Goal: Check status: Check status

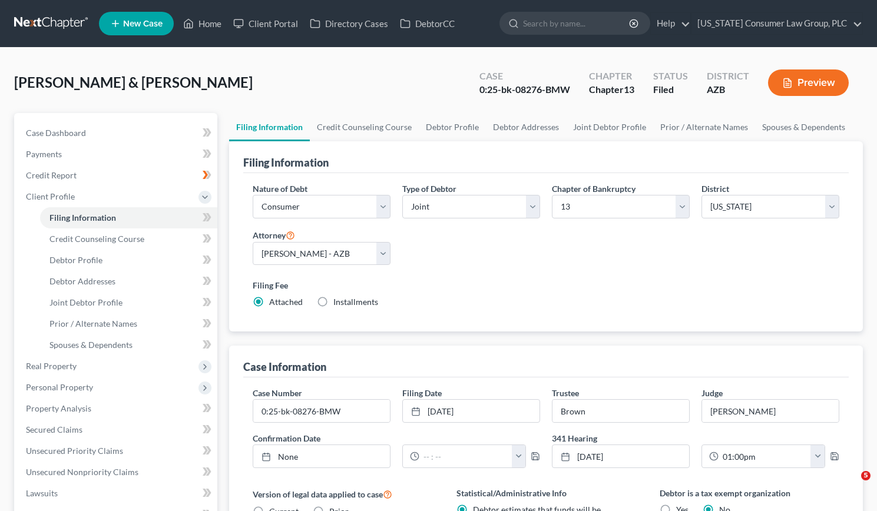
select select "1"
select select "3"
select select "4"
select select "0"
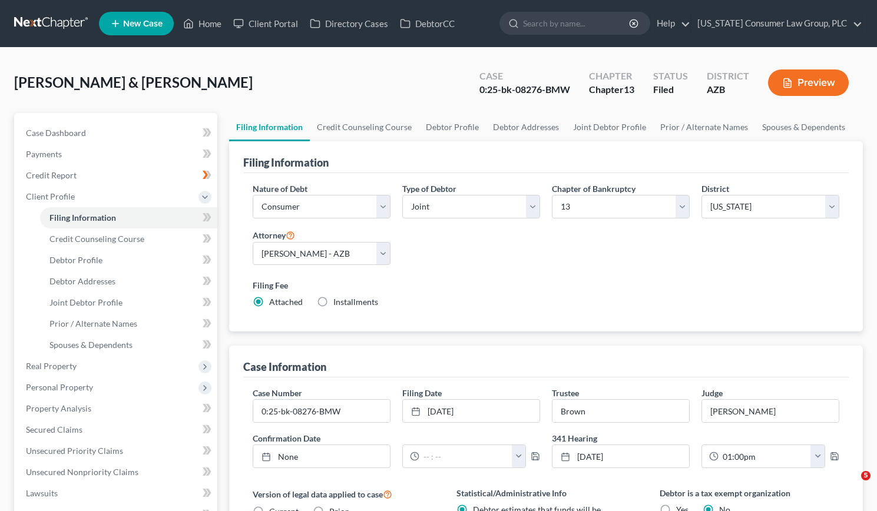
select select "3"
click at [214, 24] on link "Home" at bounding box center [202, 23] width 50 height 21
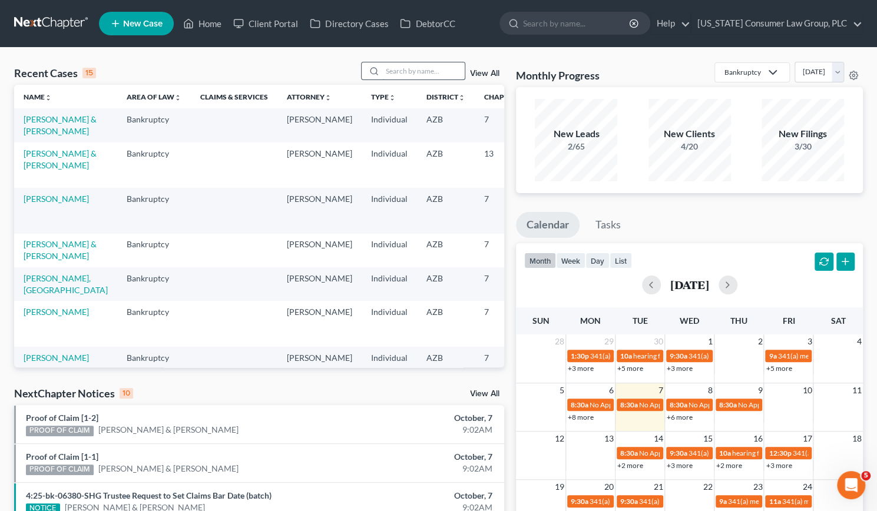
click at [393, 65] on input "search" at bounding box center [423, 70] width 82 height 17
type input "york"
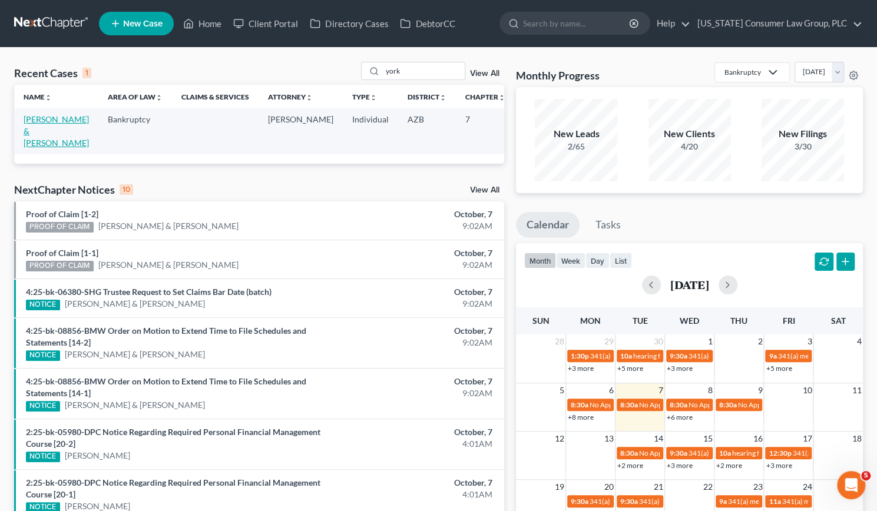
click at [36, 132] on link "[PERSON_NAME] & [PERSON_NAME]" at bounding box center [56, 131] width 65 height 34
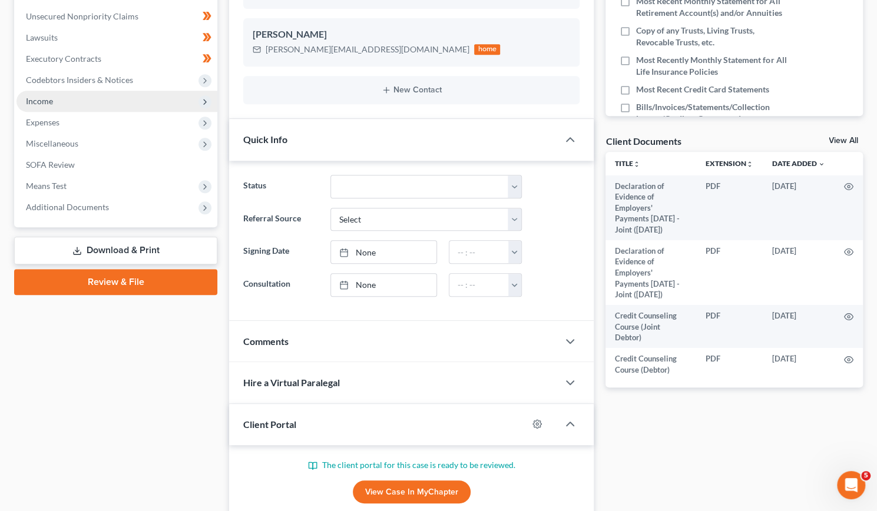
scroll to position [308, 0]
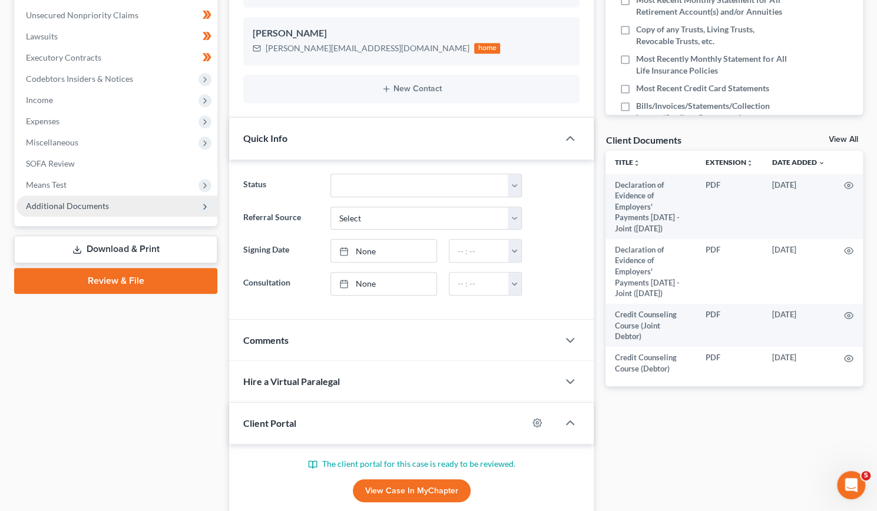
click at [85, 203] on span "Additional Documents" at bounding box center [67, 206] width 83 height 10
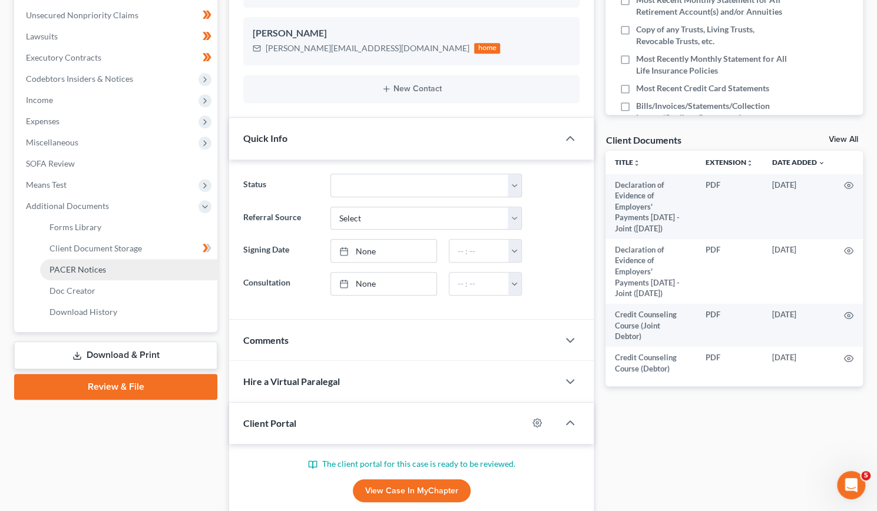
click at [87, 267] on span "PACER Notices" at bounding box center [77, 269] width 57 height 10
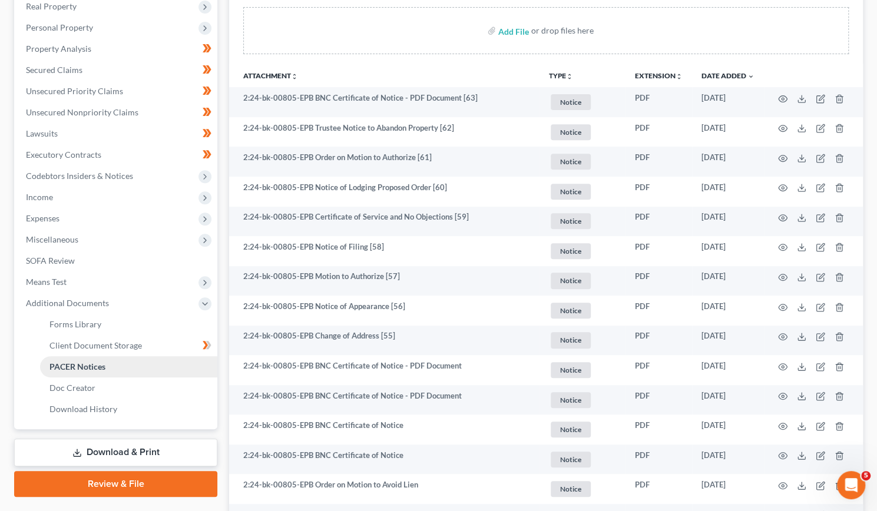
scroll to position [211, 0]
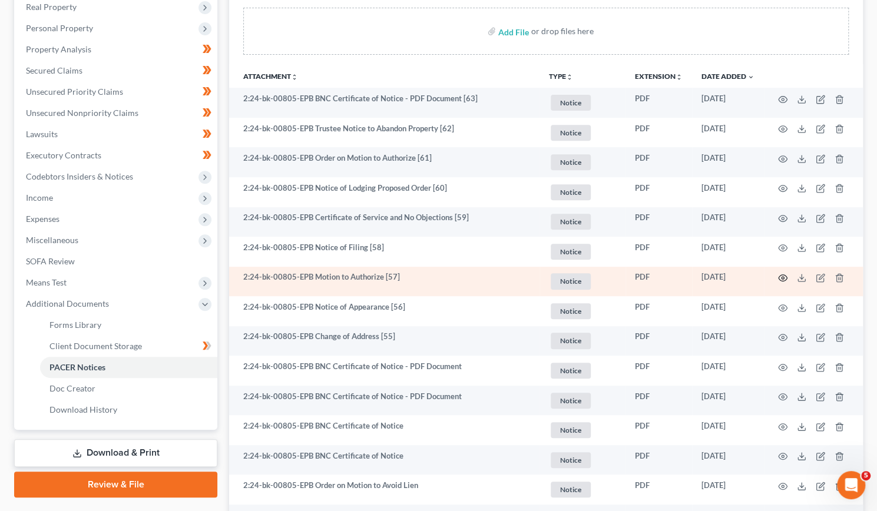
click at [783, 274] on icon "button" at bounding box center [782, 277] width 9 height 9
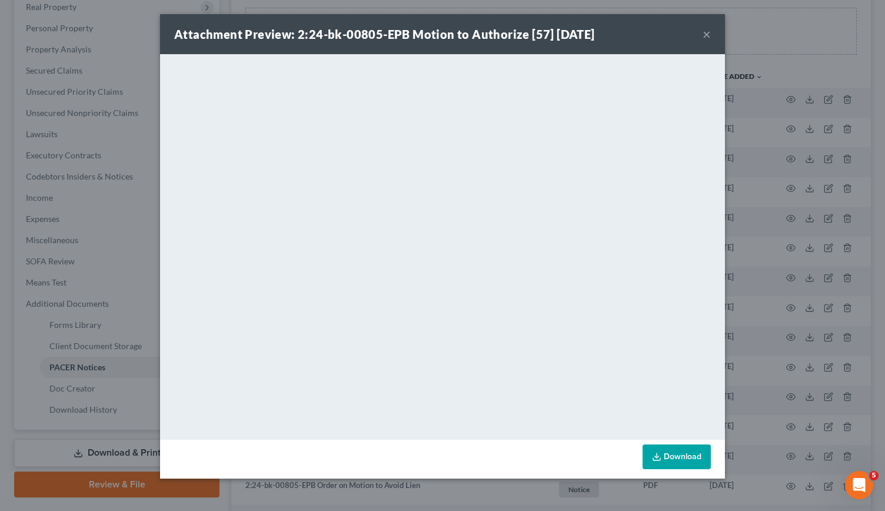
click at [708, 36] on button "×" at bounding box center [707, 34] width 8 height 14
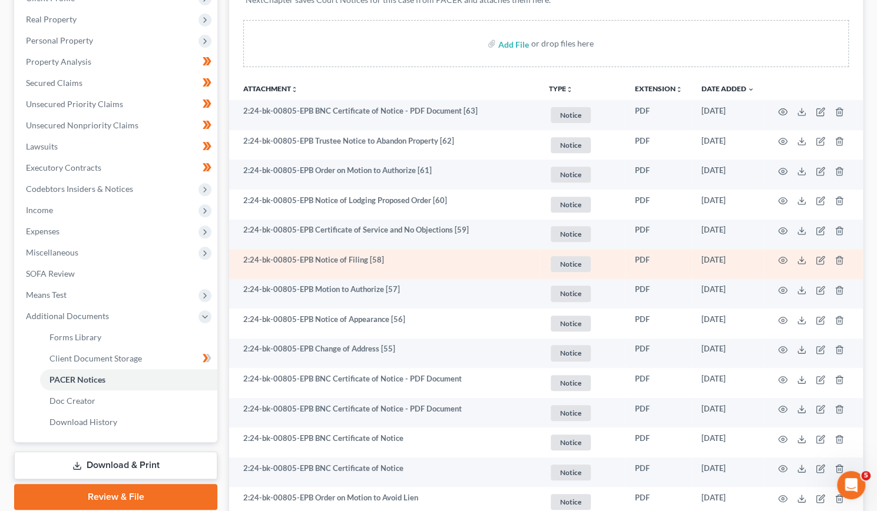
scroll to position [197, 0]
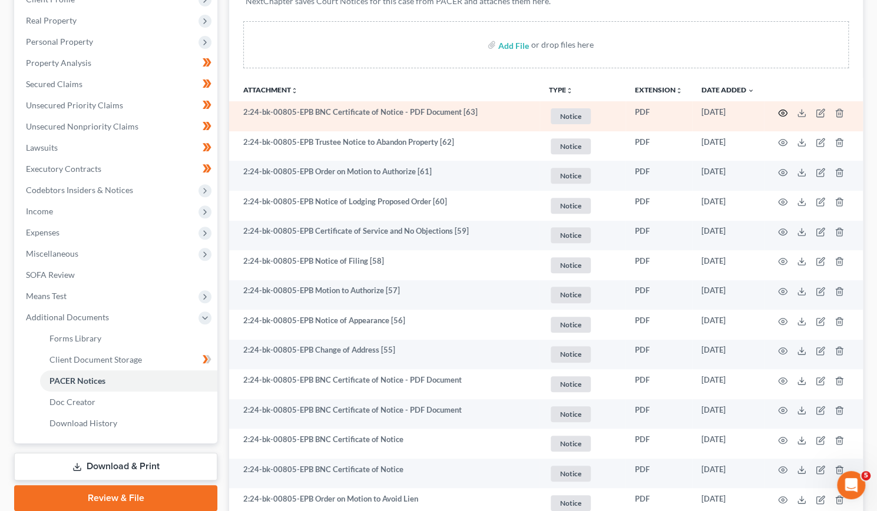
click at [781, 109] on icon "button" at bounding box center [782, 112] width 9 height 6
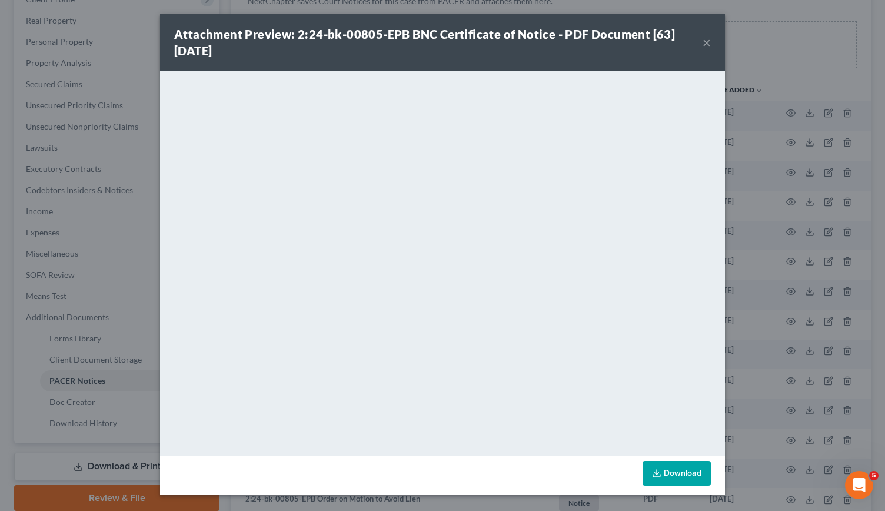
click at [708, 40] on button "×" at bounding box center [707, 42] width 8 height 14
